Goal: Transaction & Acquisition: Purchase product/service

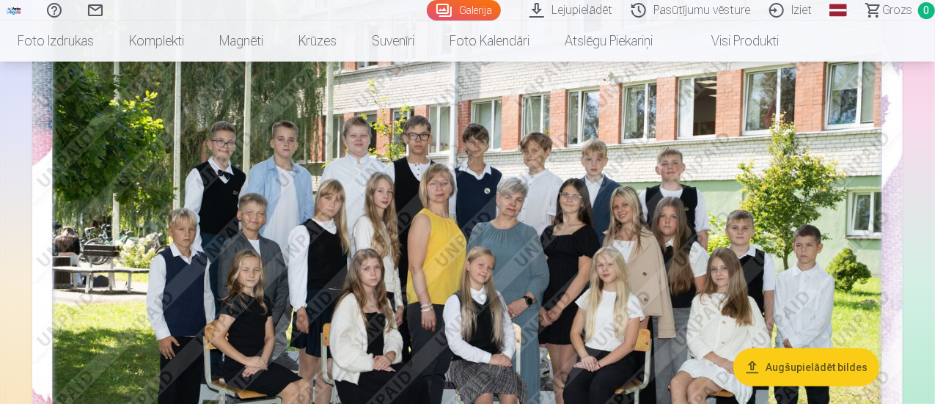
scroll to position [194, 0]
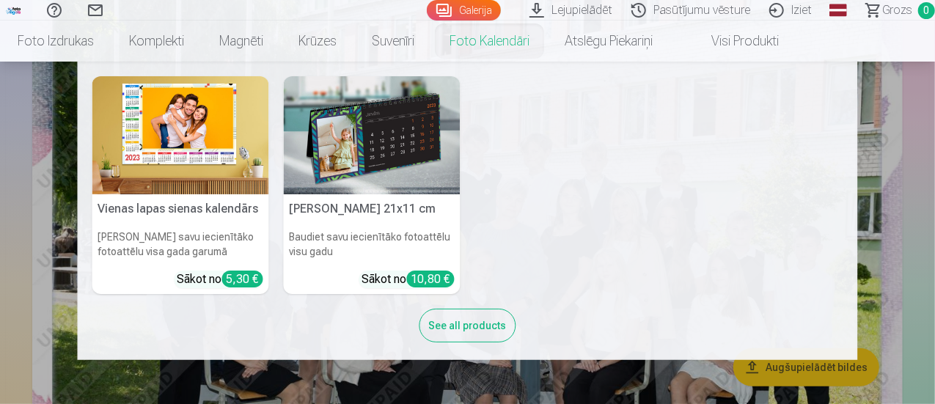
click at [211, 133] on img at bounding box center [180, 135] width 177 height 118
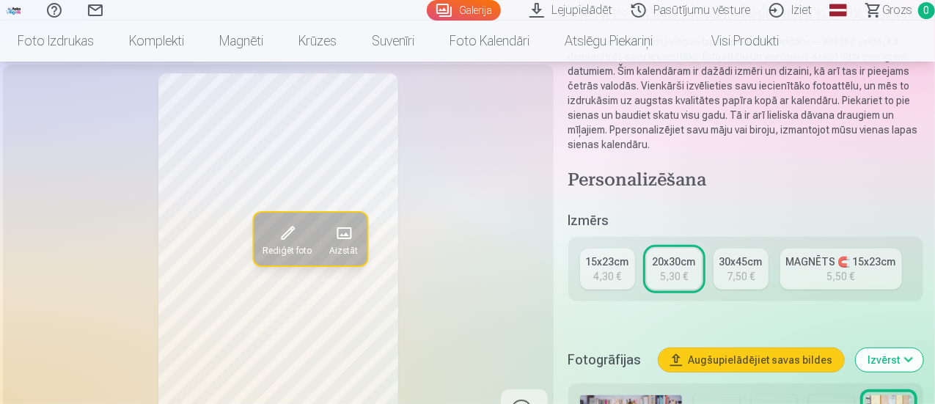
scroll to position [142, 0]
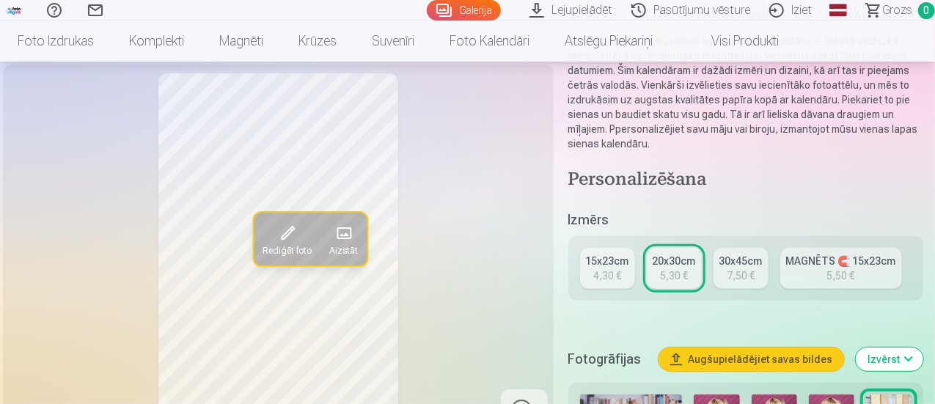
click at [809, 252] on link "MAGNĒTS 🧲 15x23cm 5,50 €" at bounding box center [841, 268] width 122 height 41
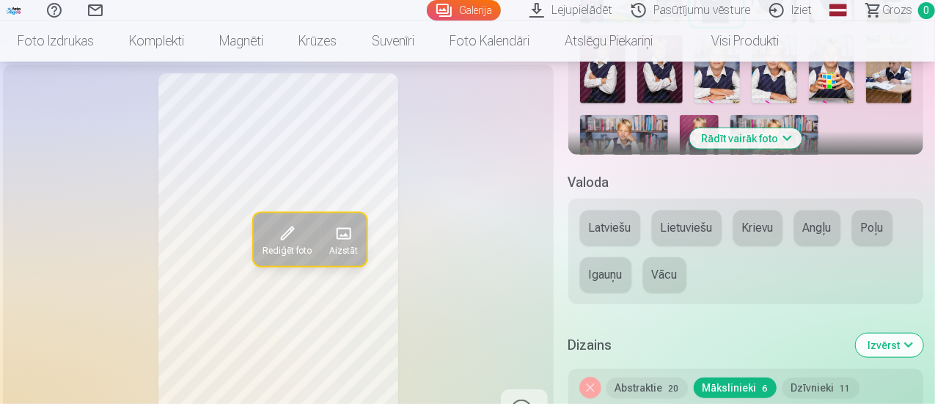
scroll to position [597, 0]
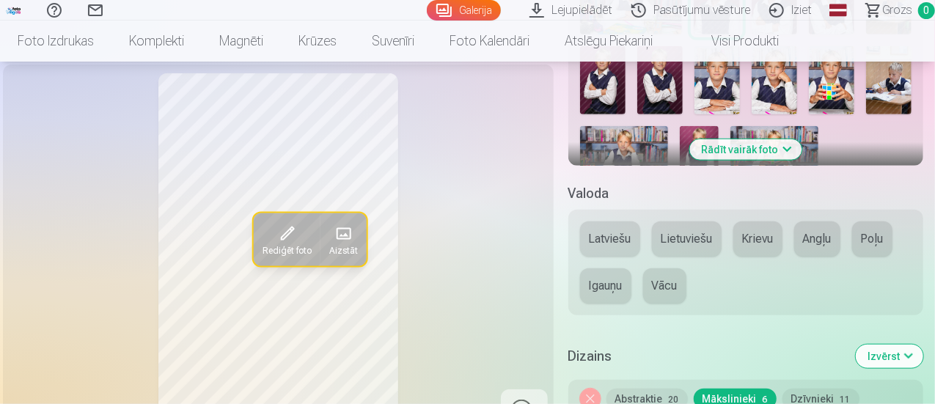
click at [609, 221] on button "Latviešu" at bounding box center [610, 238] width 60 height 35
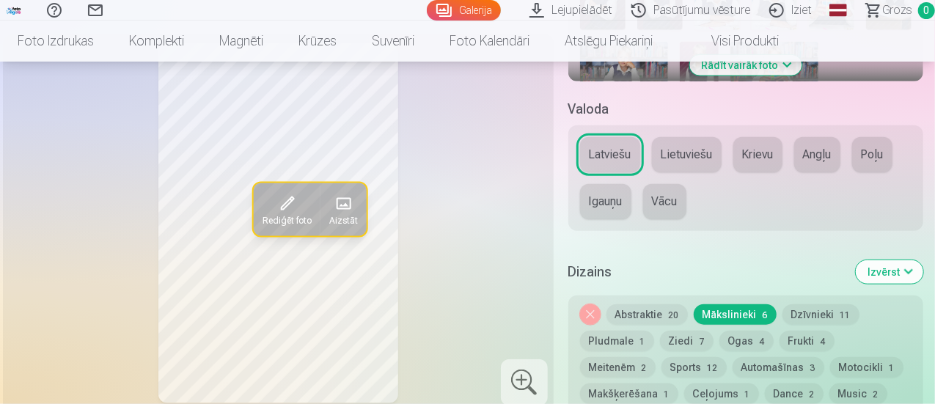
scroll to position [744, 0]
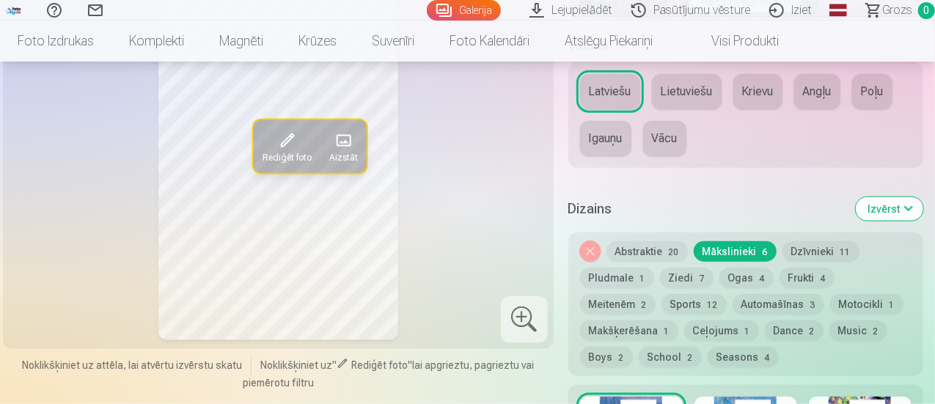
click at [713, 320] on button "Ceļojums 1" at bounding box center [721, 330] width 75 height 21
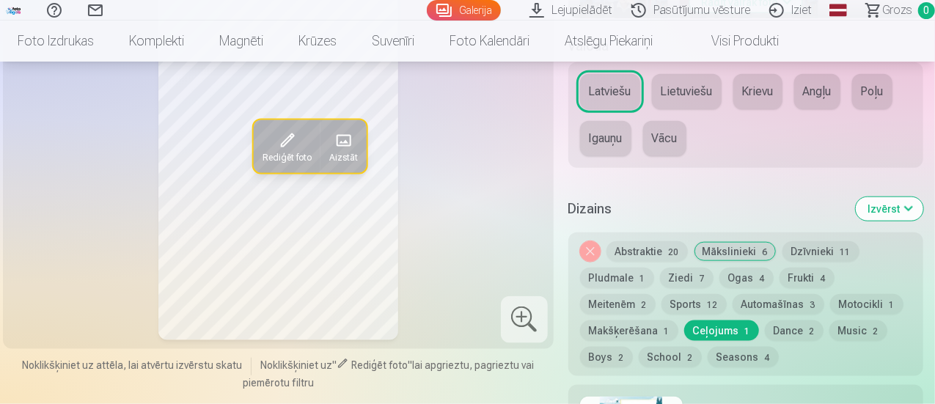
click at [794, 320] on button "Dance 2" at bounding box center [794, 330] width 59 height 21
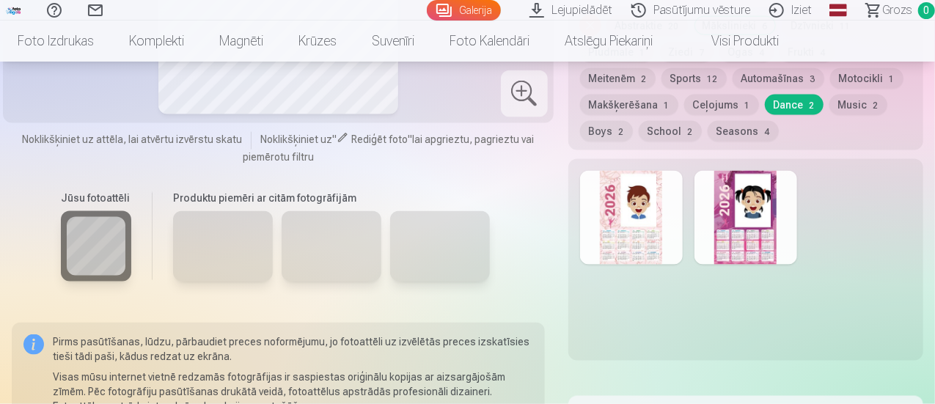
scroll to position [980, 0]
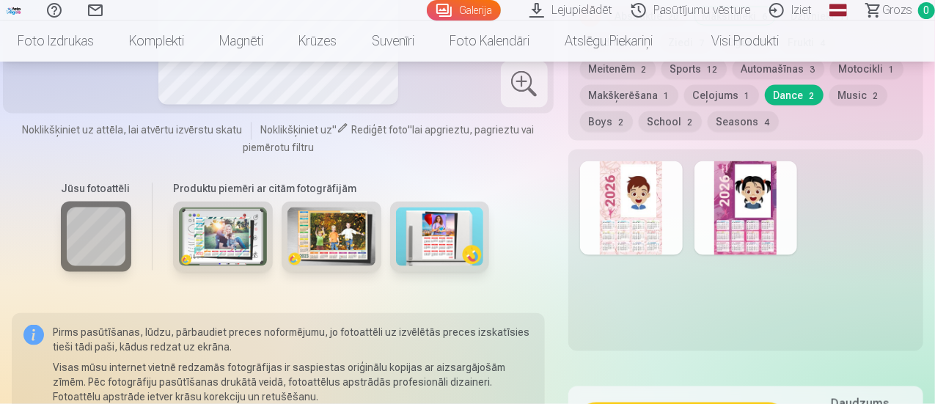
click at [202, 220] on img at bounding box center [223, 237] width 88 height 59
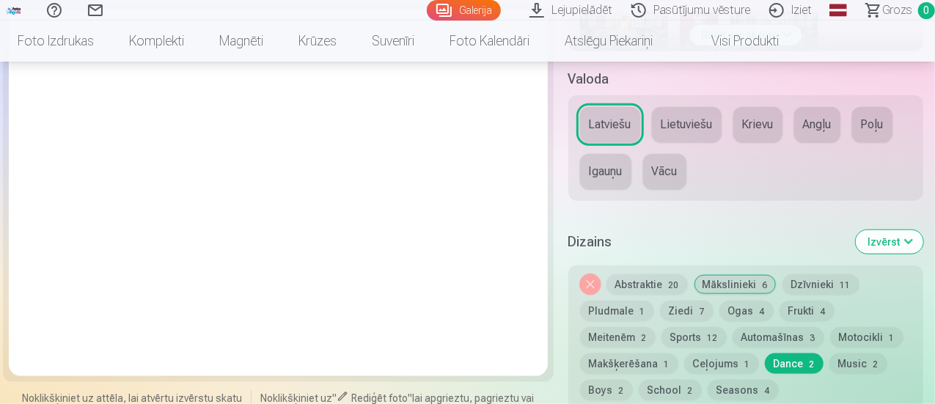
scroll to position [742, 0]
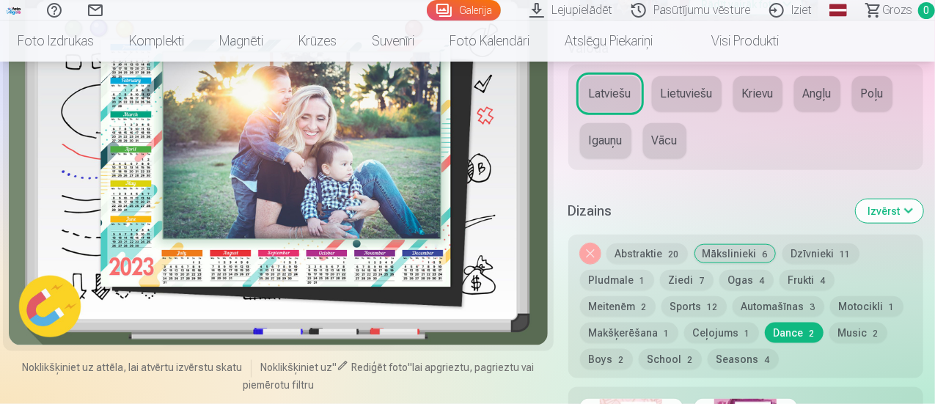
click at [645, 243] on button "Abstraktie 20" at bounding box center [647, 253] width 81 height 21
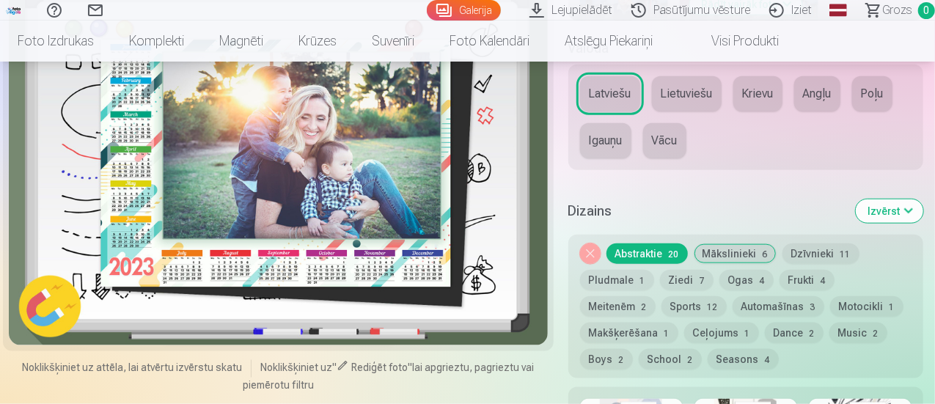
click at [427, 10] on link "Galerija" at bounding box center [464, 10] width 74 height 21
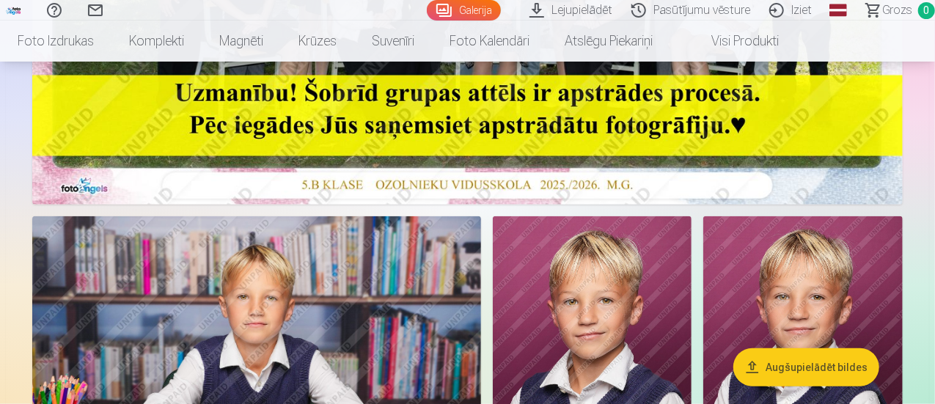
scroll to position [539, 0]
